Goal: Entertainment & Leisure: Consume media (video, audio)

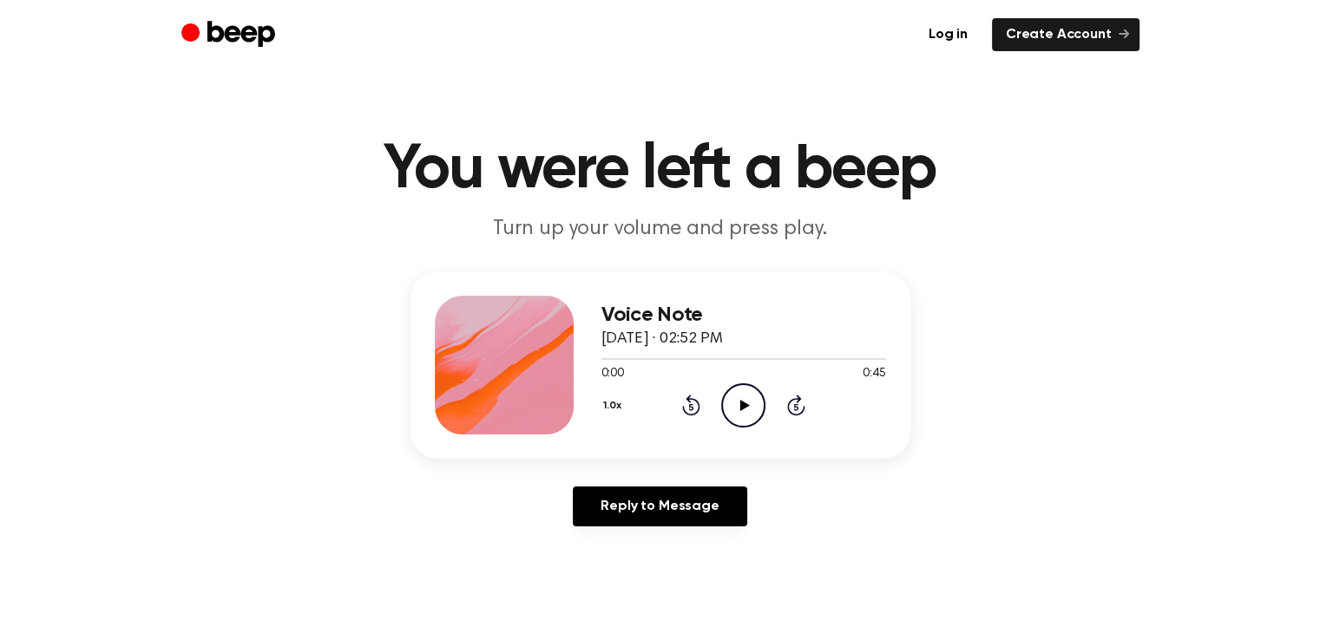
click at [743, 405] on icon at bounding box center [745, 405] width 10 height 11
click at [750, 403] on icon "Play Audio" at bounding box center [743, 405] width 44 height 44
click at [738, 402] on icon "Play Audio" at bounding box center [743, 405] width 44 height 44
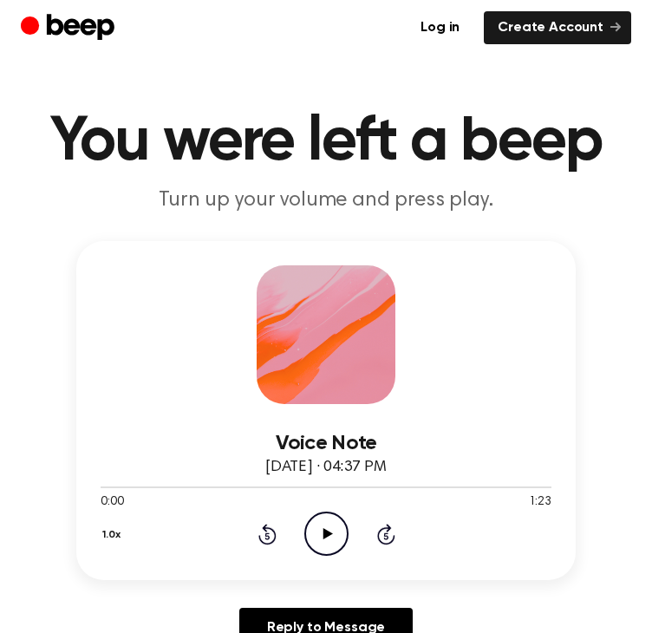
click at [330, 533] on icon at bounding box center [328, 533] width 10 height 11
